Goal: Register for event/course

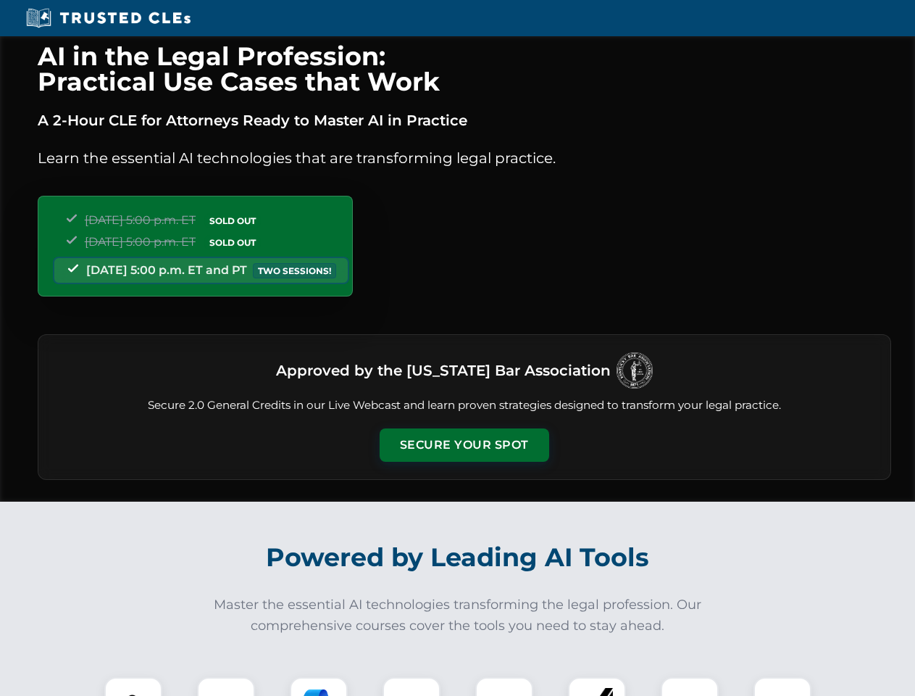
click at [464, 445] on button "Secure Your Spot" at bounding box center [465, 444] width 170 height 33
click at [133, 686] on img at bounding box center [133, 706] width 42 height 42
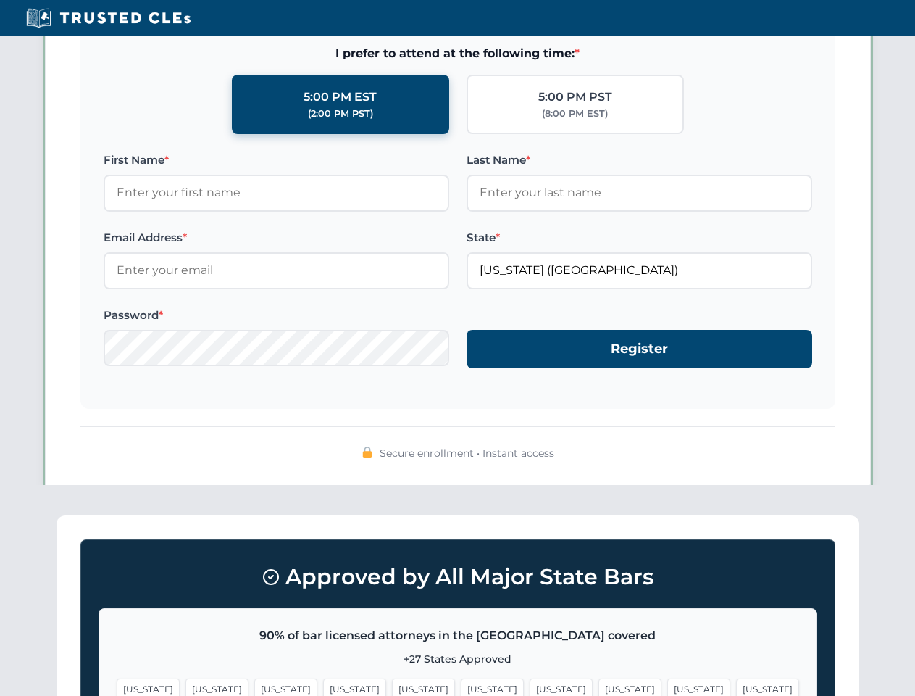
click at [530, 686] on span "[US_STATE]" at bounding box center [561, 688] width 63 height 21
click at [667, 686] on span "[US_STATE]" at bounding box center [698, 688] width 63 height 21
